Goal: Transaction & Acquisition: Book appointment/travel/reservation

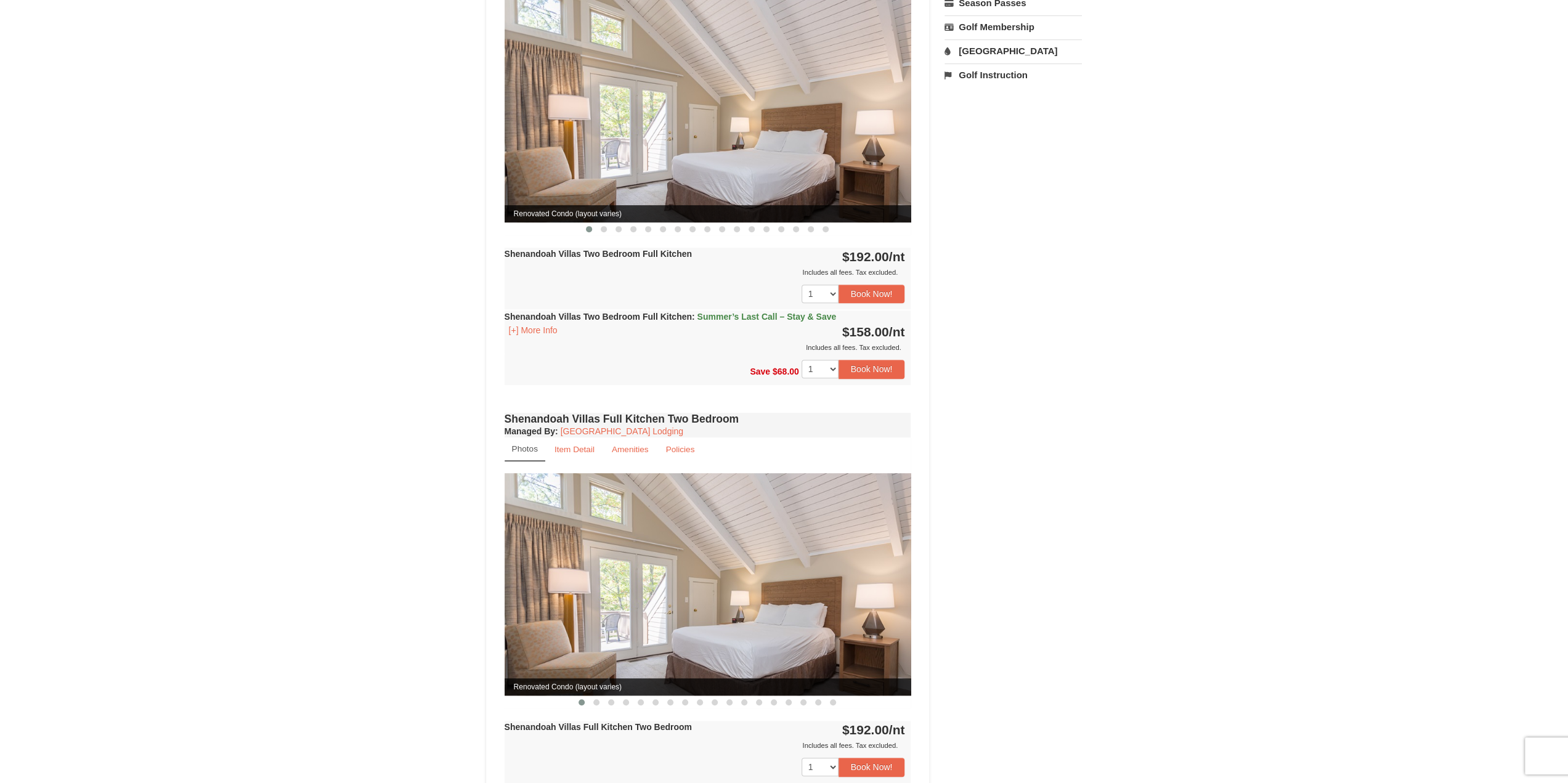
scroll to position [308, 0]
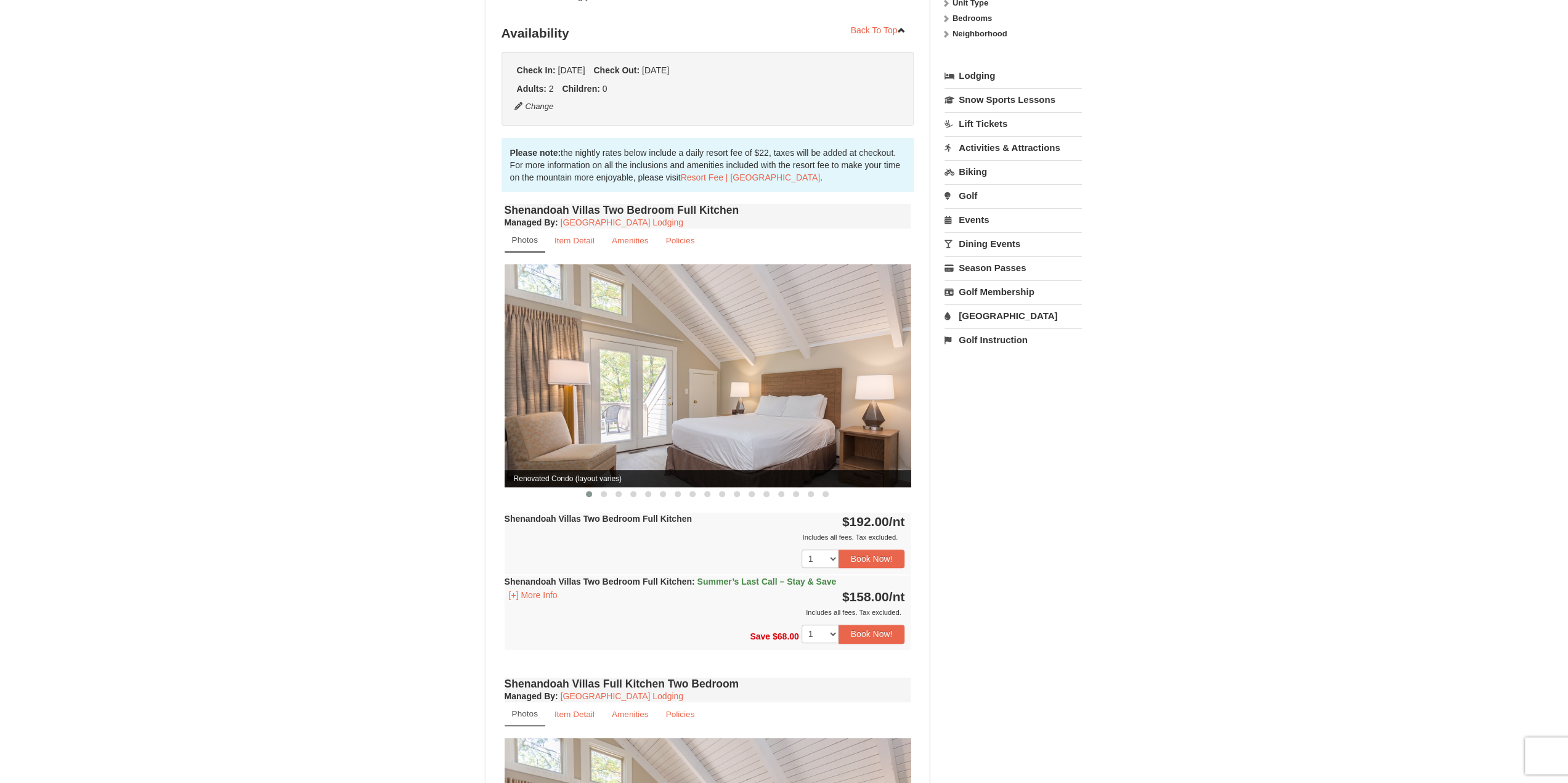
scroll to position [246, 0]
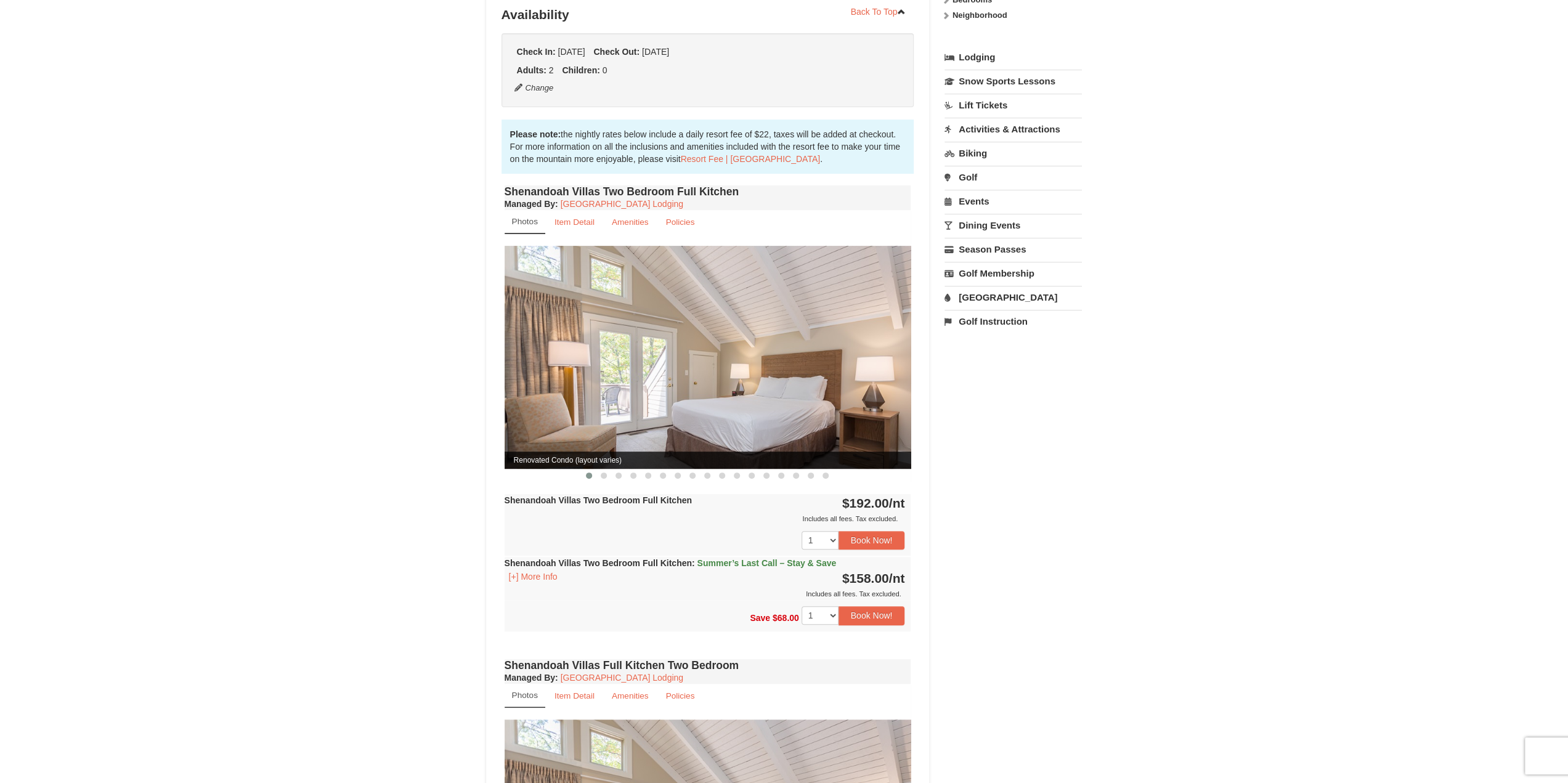
click at [732, 372] on img at bounding box center [708, 356] width 407 height 222
click at [605, 473] on span at bounding box center [603, 475] width 6 height 6
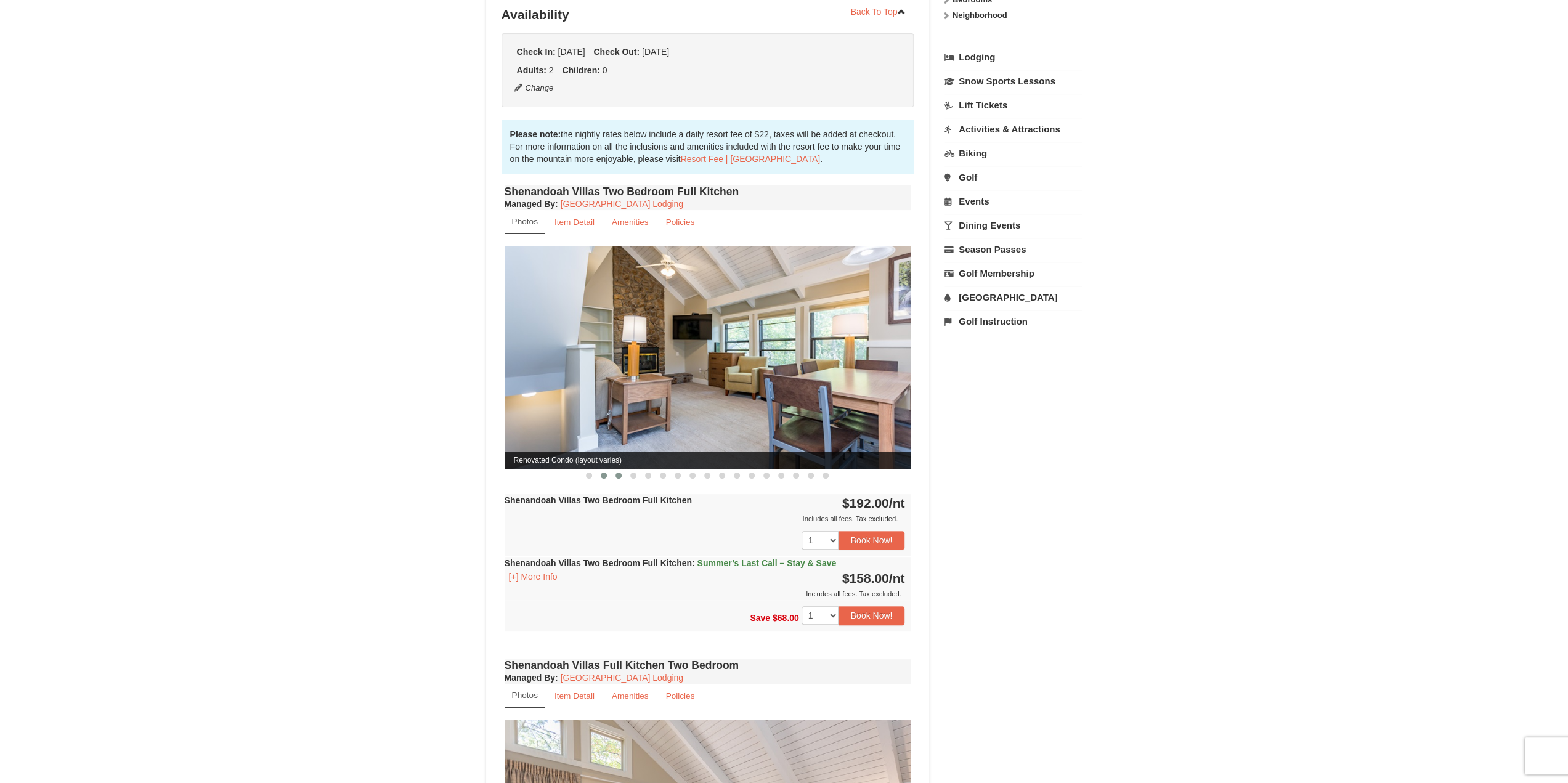
click at [616, 473] on span at bounding box center [618, 475] width 6 height 6
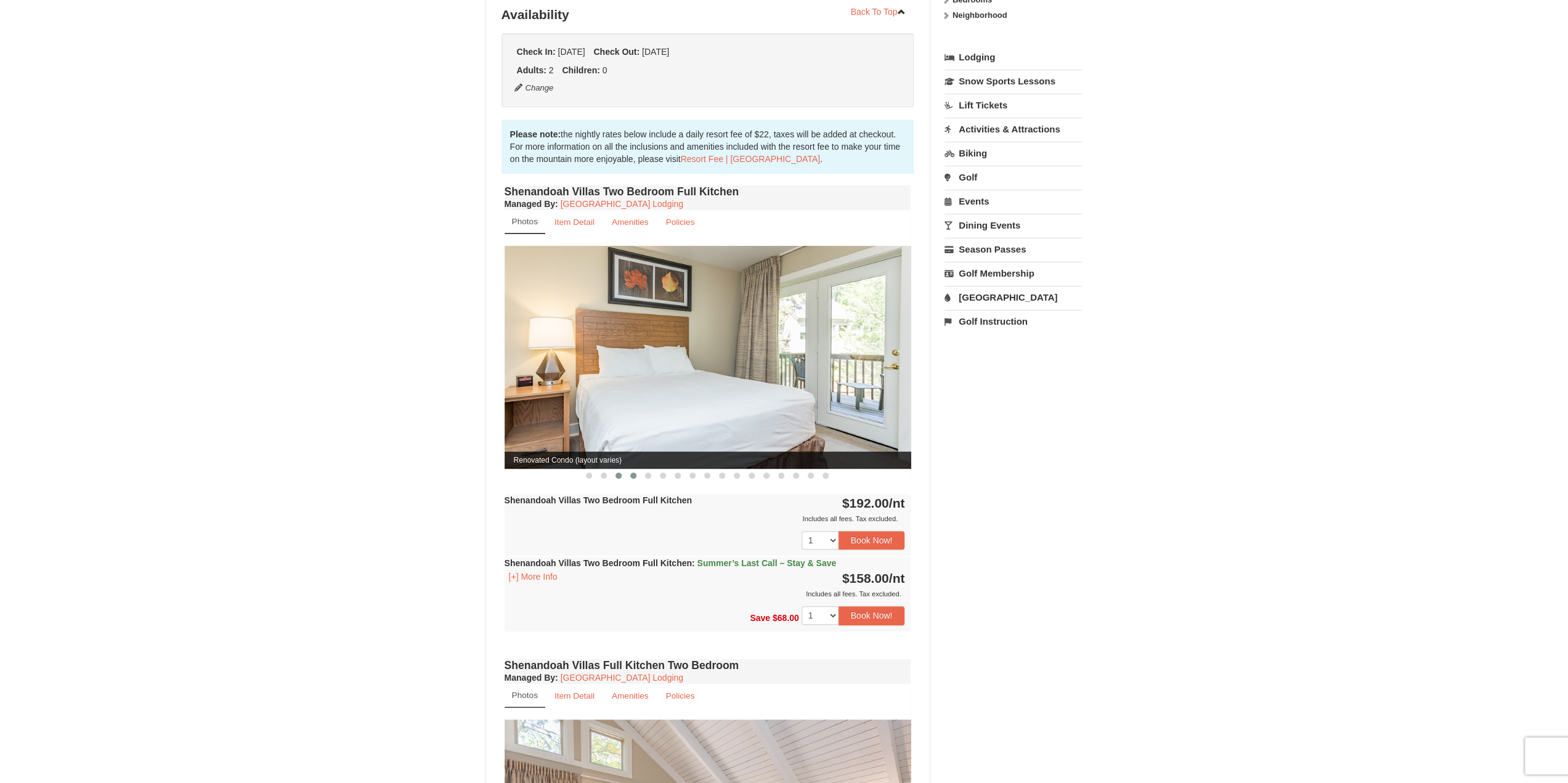
click at [629, 469] on button at bounding box center [633, 475] width 15 height 12
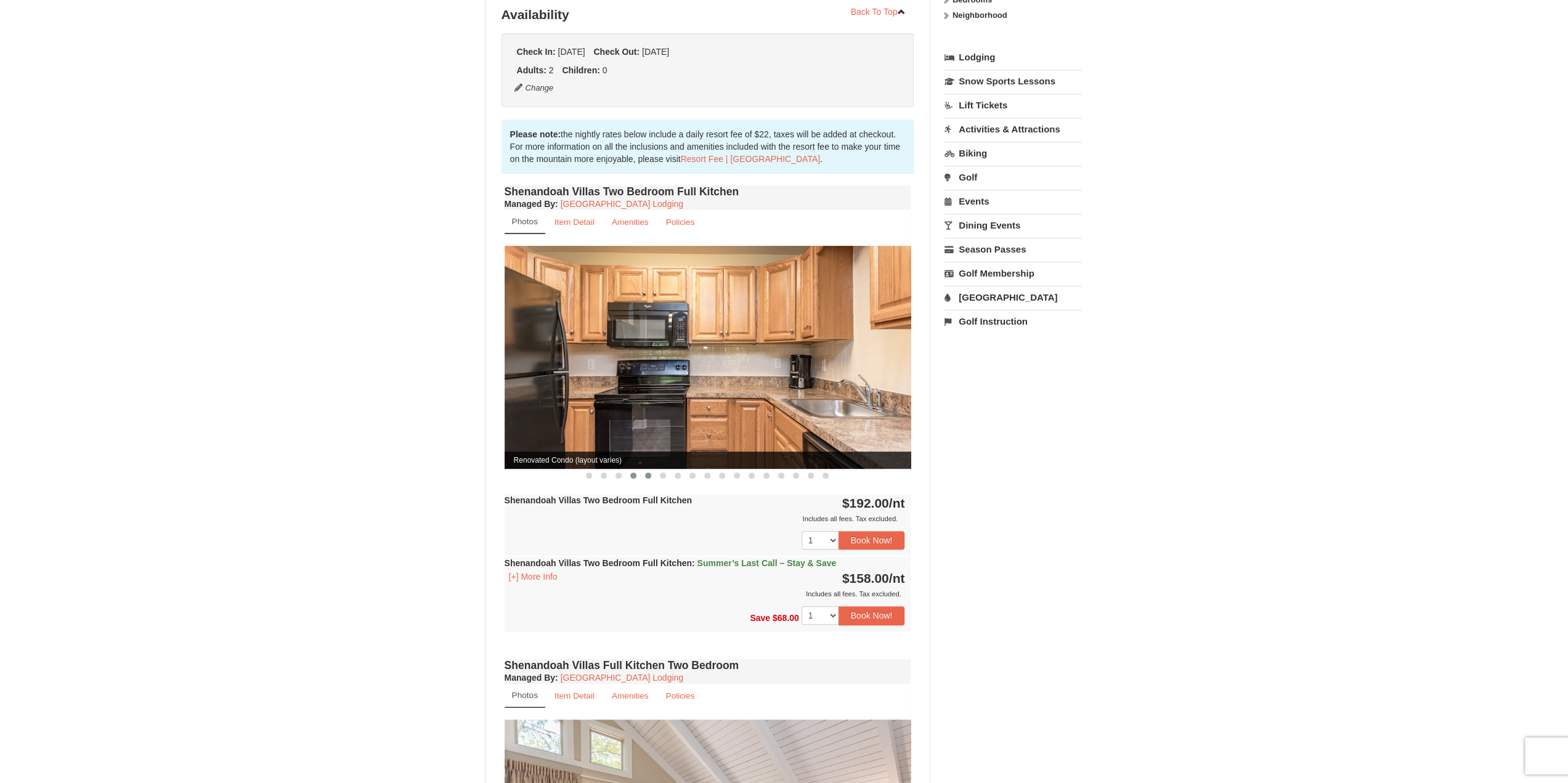
click at [648, 473] on span at bounding box center [648, 475] width 6 height 6
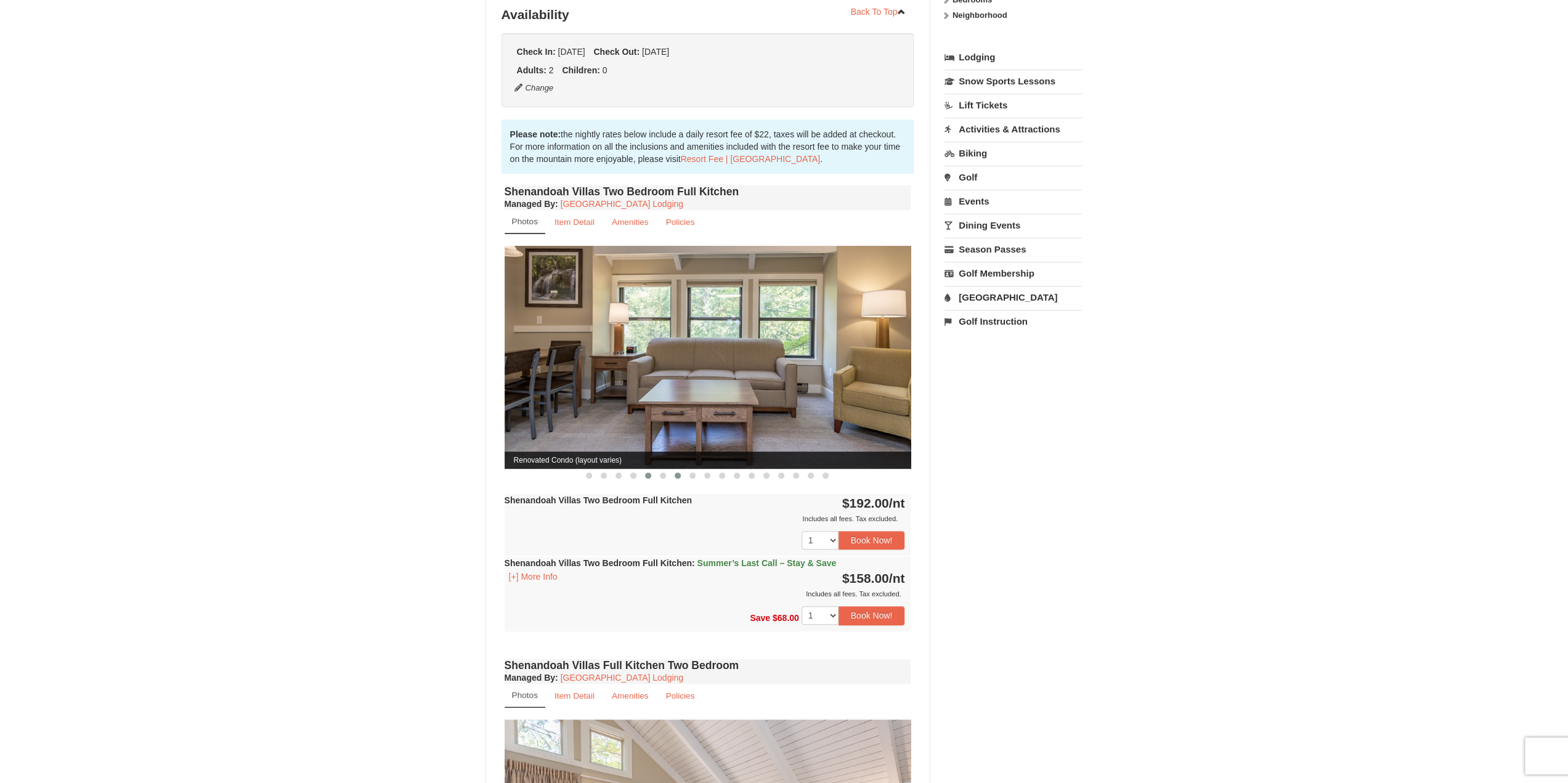
click at [672, 469] on button at bounding box center [678, 475] width 15 height 12
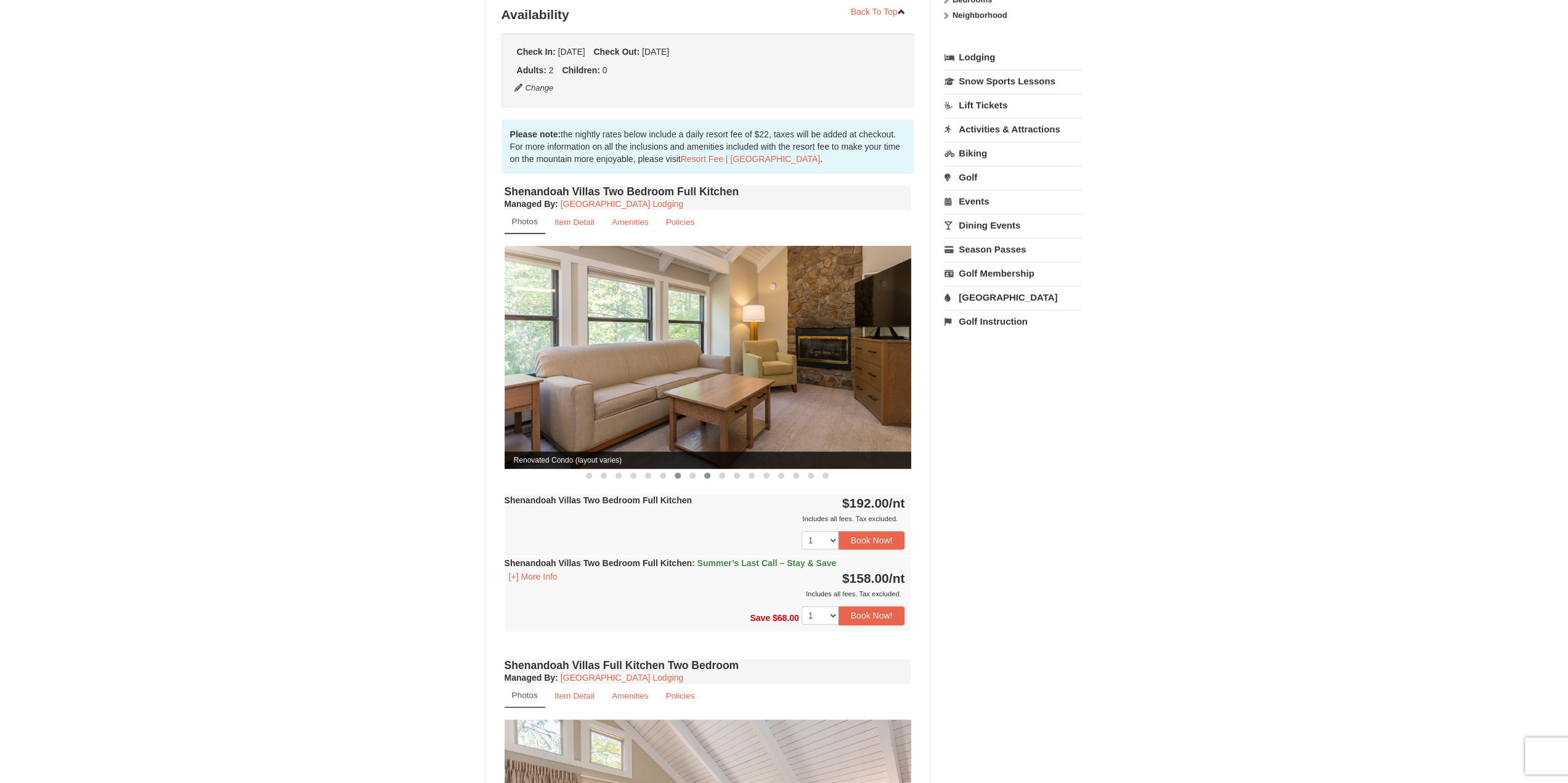
click at [707, 473] on span at bounding box center [707, 475] width 6 height 6
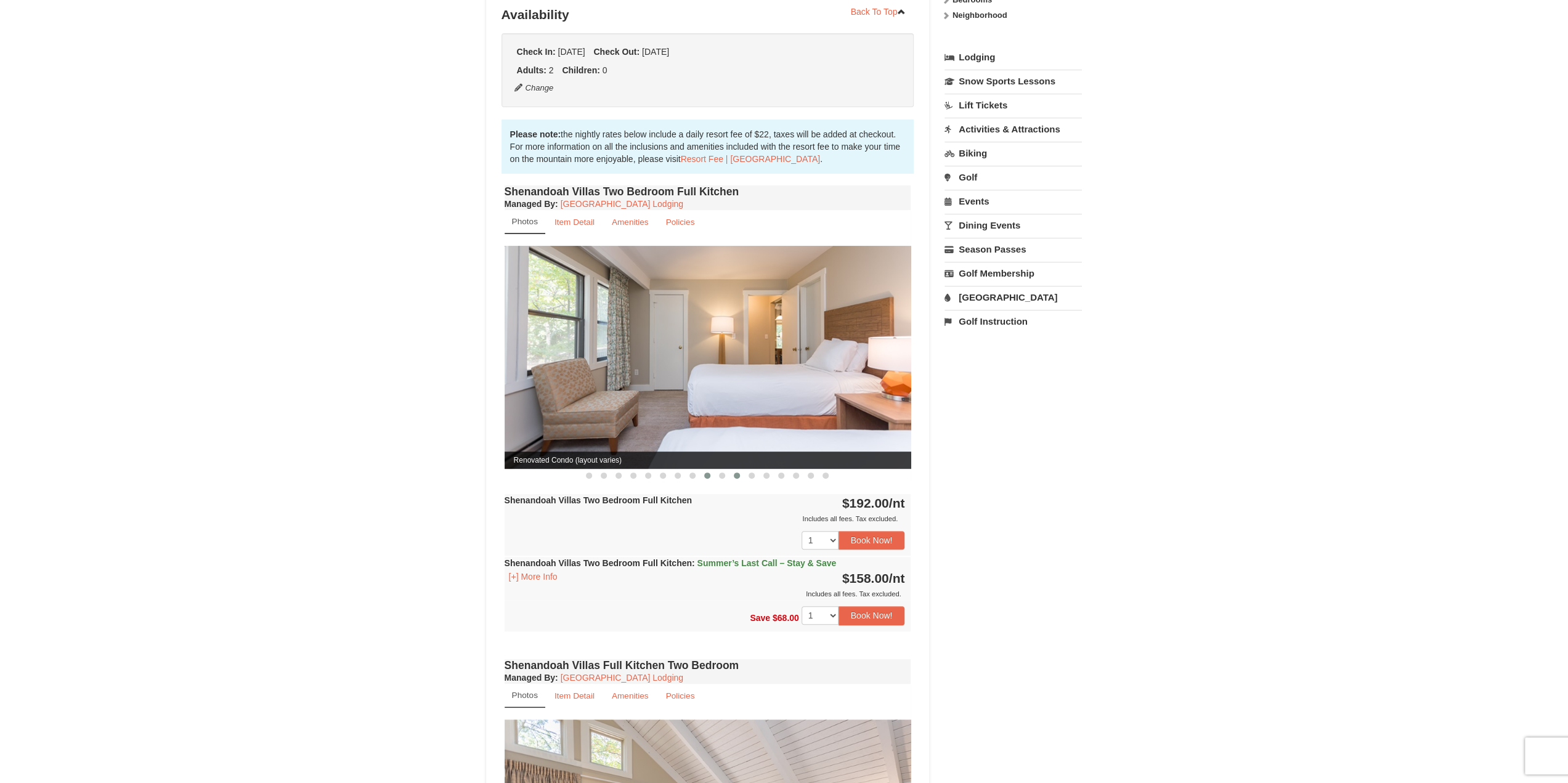
click at [730, 469] on button at bounding box center [737, 475] width 15 height 12
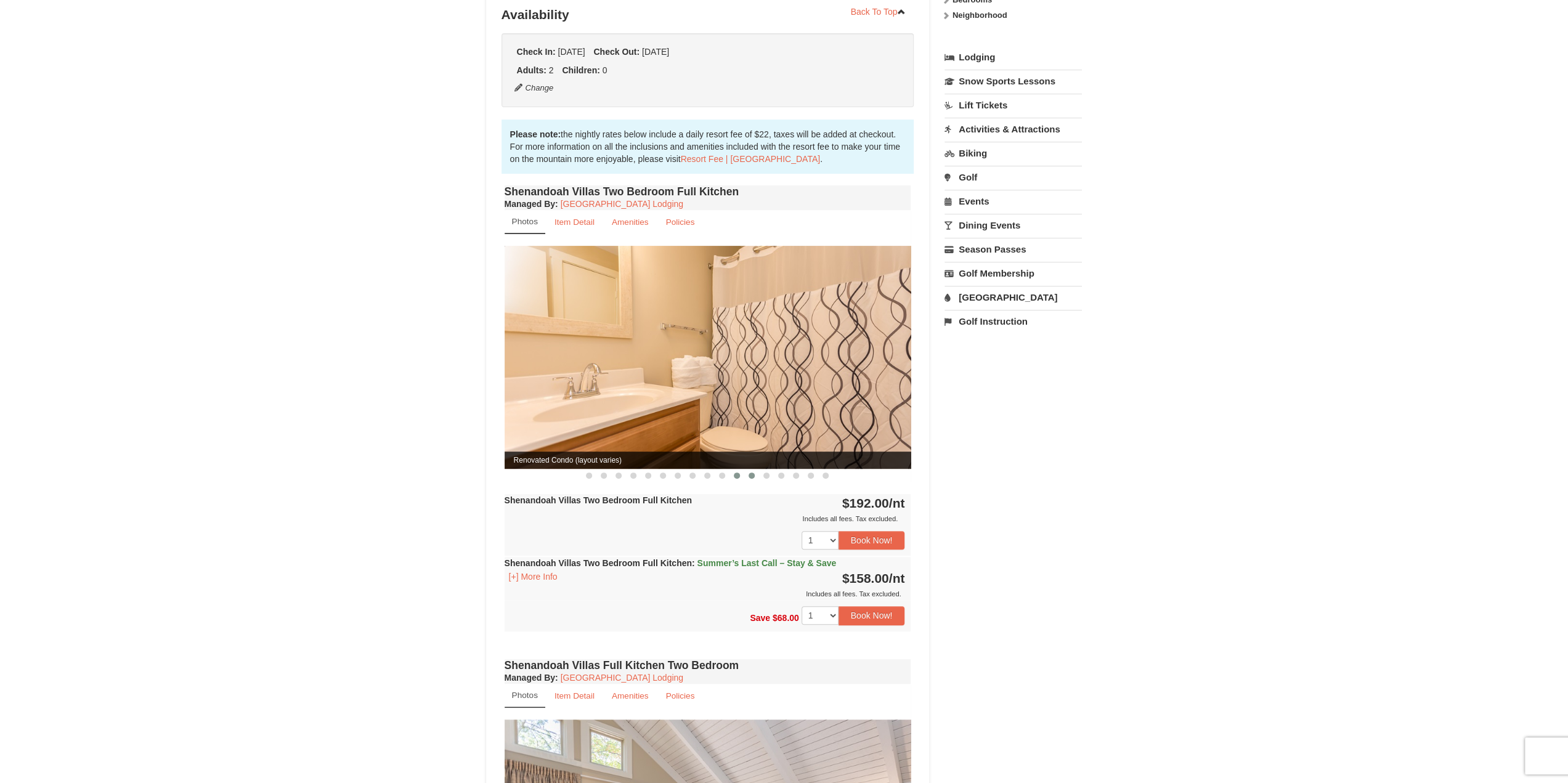
click at [754, 469] on button at bounding box center [752, 475] width 15 height 12
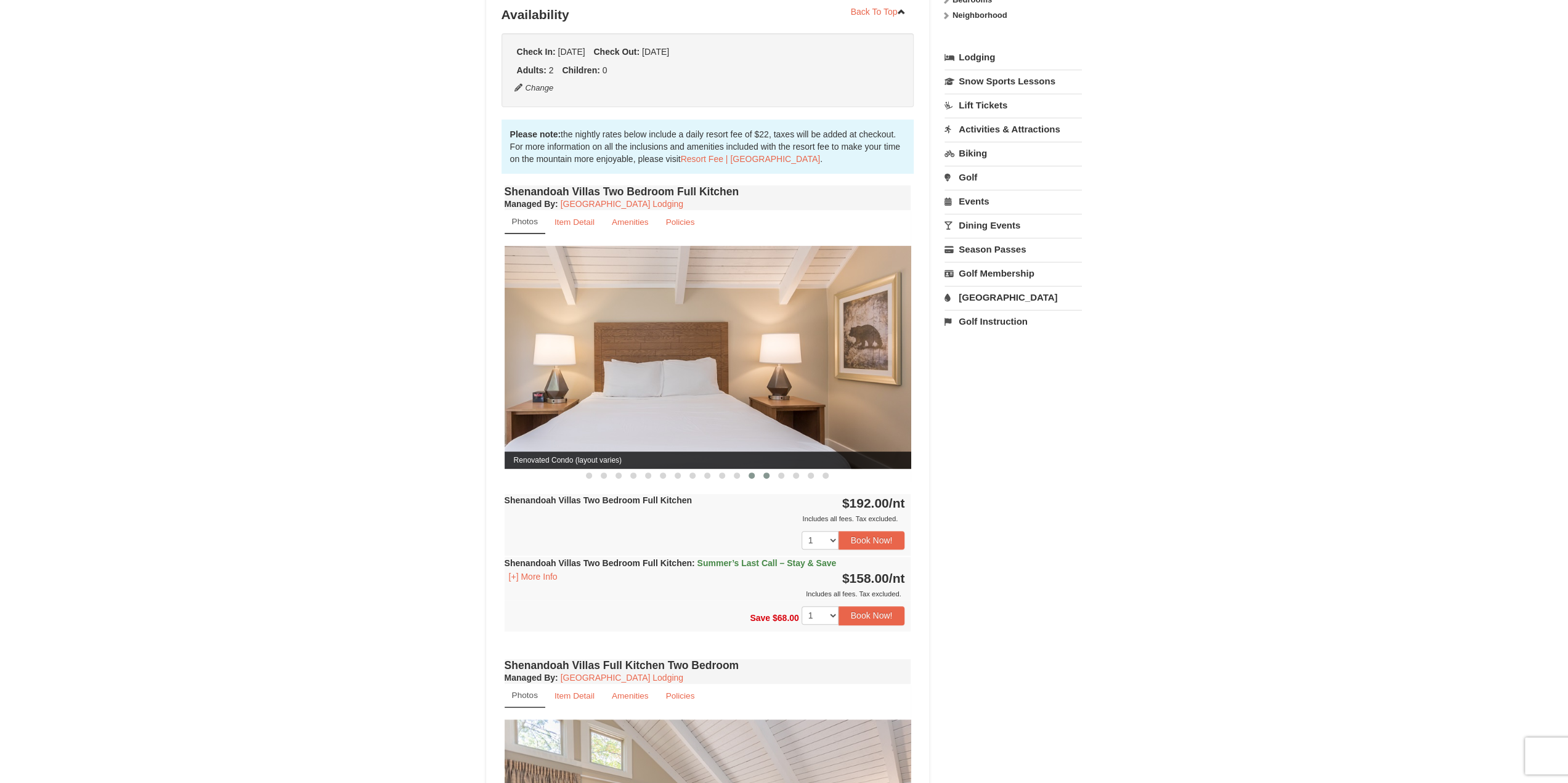
click at [769, 469] on button at bounding box center [766, 475] width 15 height 12
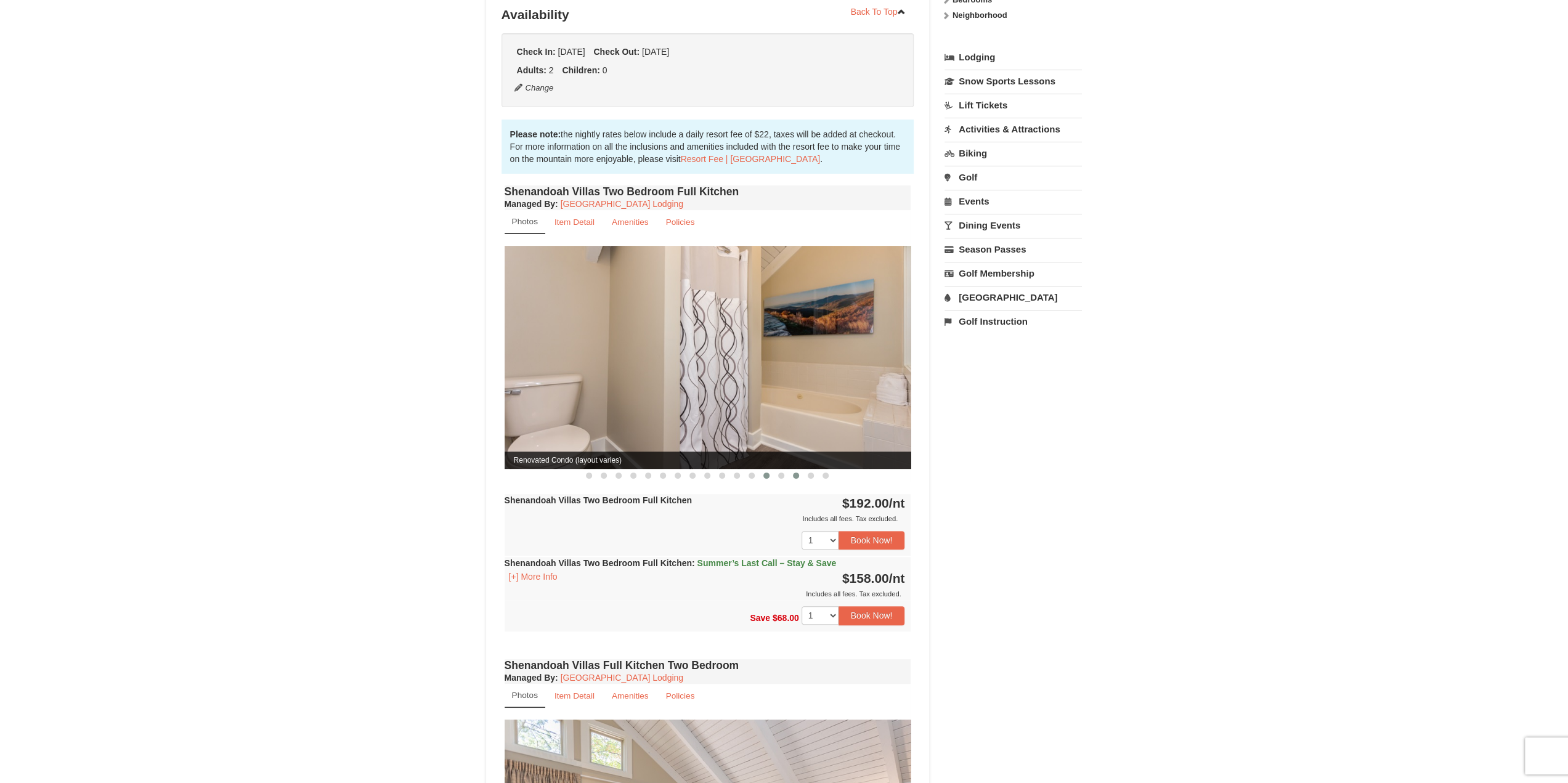
click at [794, 473] on span at bounding box center [796, 475] width 6 height 6
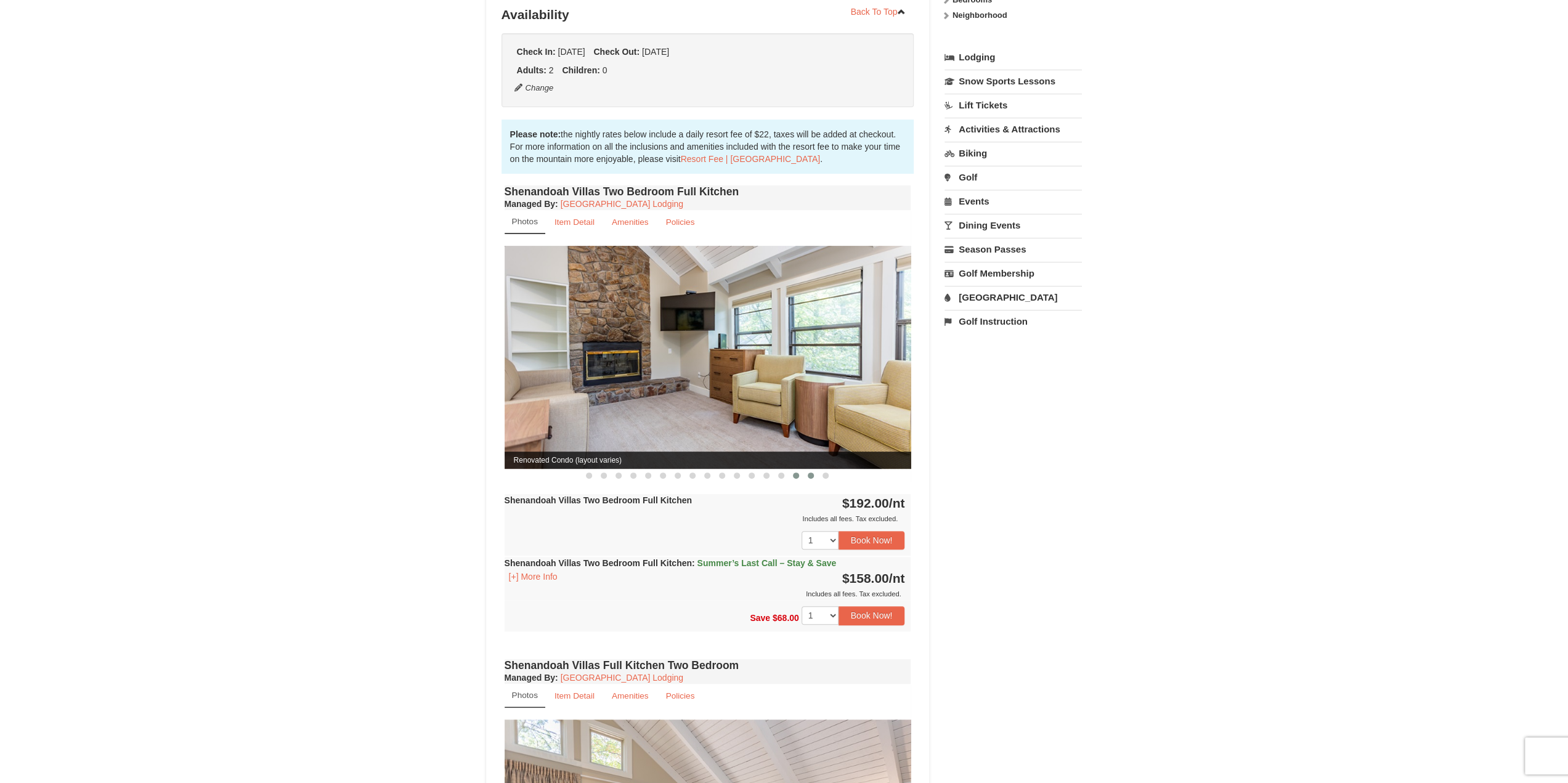
click at [814, 469] on button at bounding box center [811, 475] width 15 height 12
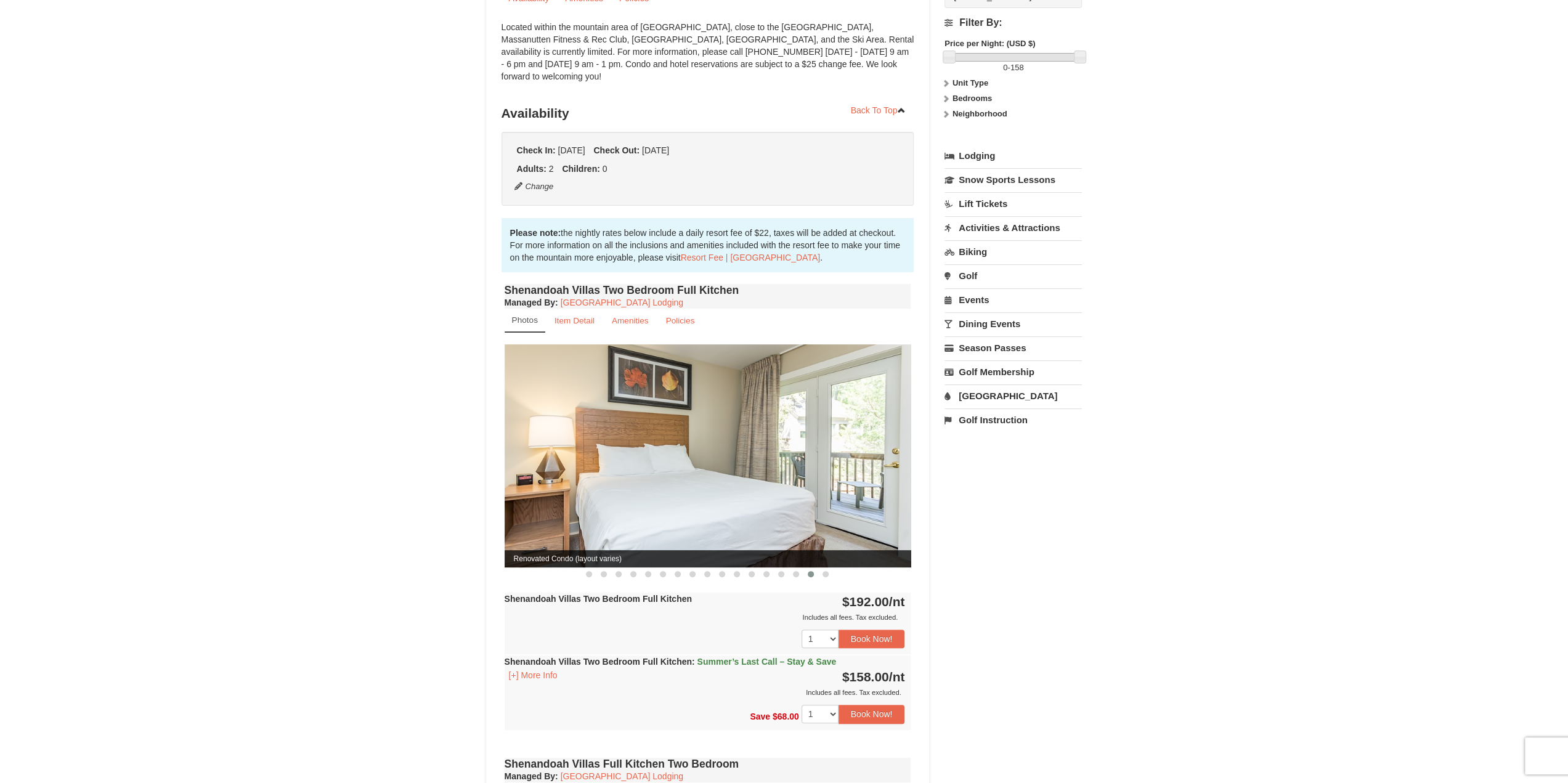
scroll to position [0, 0]
